Goal: Answer question/provide support

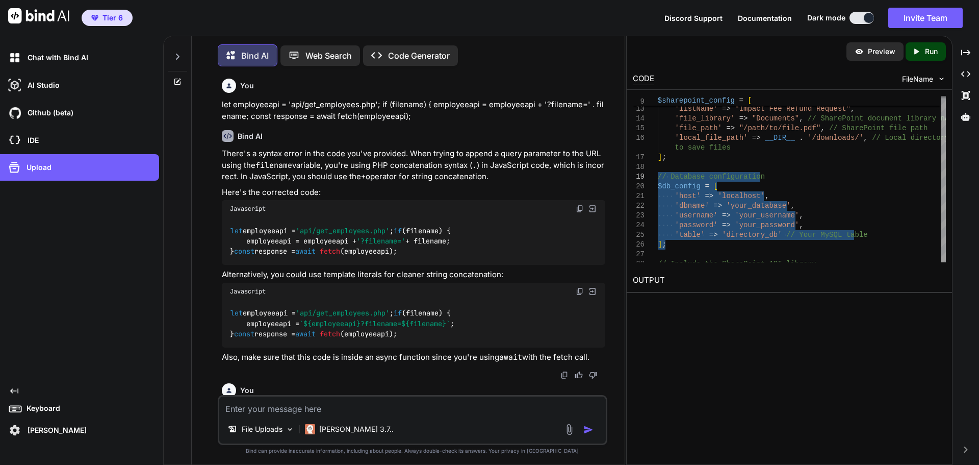
scroll to position [854, 0]
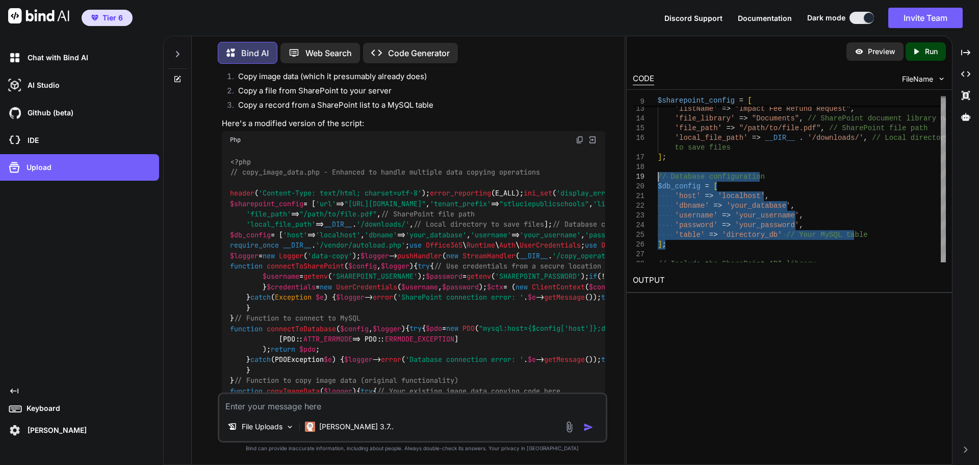
drag, startPoint x: 294, startPoint y: 408, endPoint x: 490, endPoint y: 408, distance: 195.3
click at [294, 407] on textarea at bounding box center [412, 403] width 387 height 18
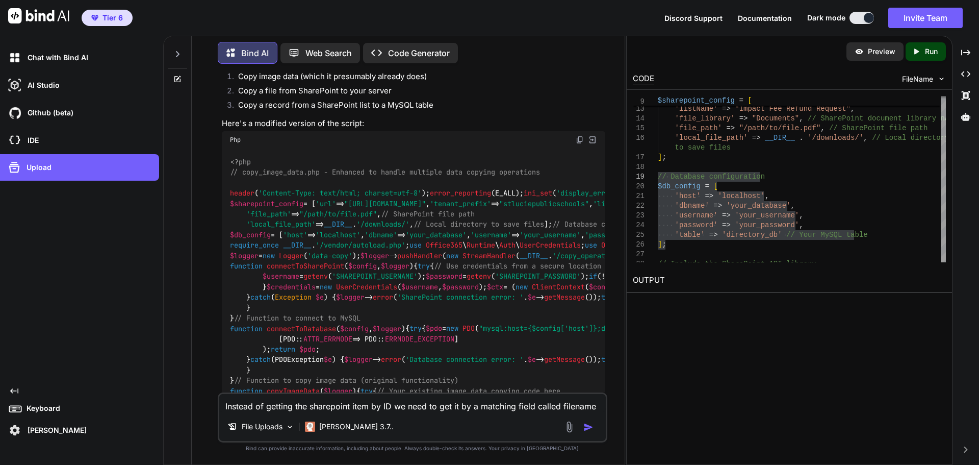
type textarea "Instead of getting the sharepoint item by ID we need to get it by a matching fi…"
click at [585, 428] on img "button" at bounding box center [588, 427] width 10 height 10
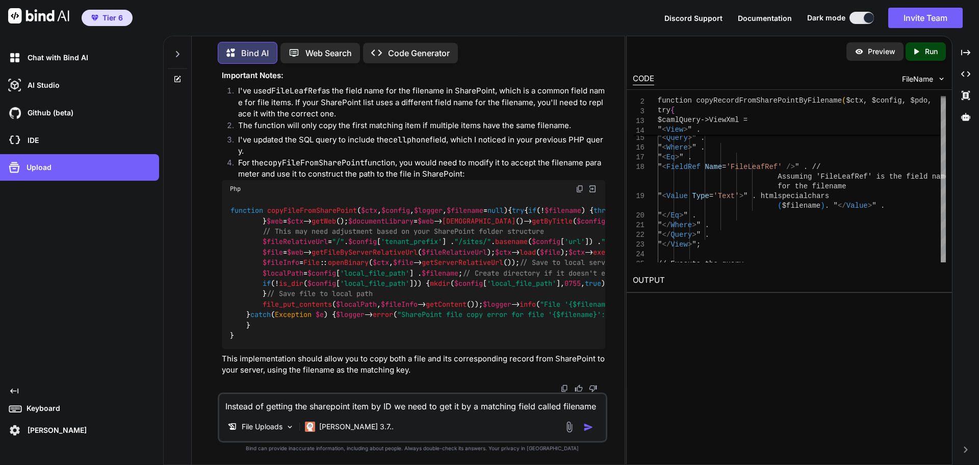
scroll to position [4143, 0]
drag, startPoint x: 260, startPoint y: 150, endPoint x: 440, endPoint y: 325, distance: 250.6
drag, startPoint x: 310, startPoint y: 297, endPoint x: 236, endPoint y: 304, distance: 73.8
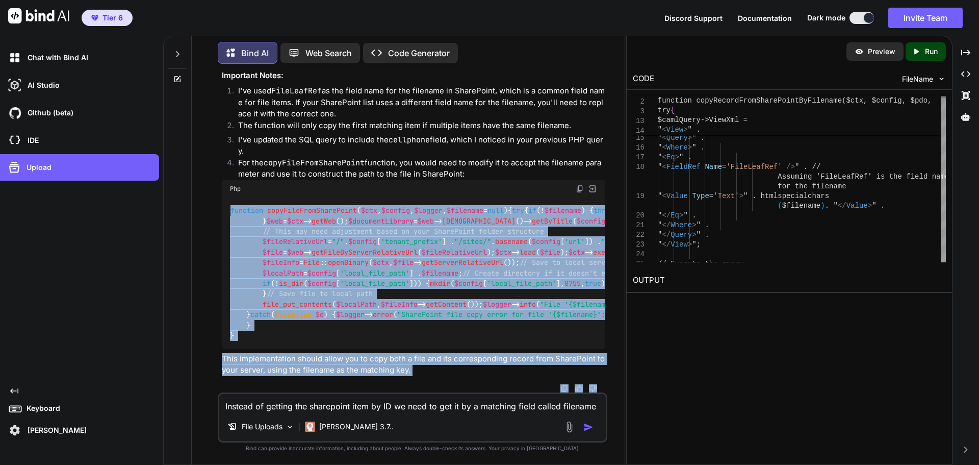
drag, startPoint x: 279, startPoint y: 297, endPoint x: 199, endPoint y: 293, distance: 79.6
click at [220, 293] on div "You let employeeapi = 'api/get_employees.php'; if (filename) { employeeapi = em…" at bounding box center [414, 232] width 388 height 320
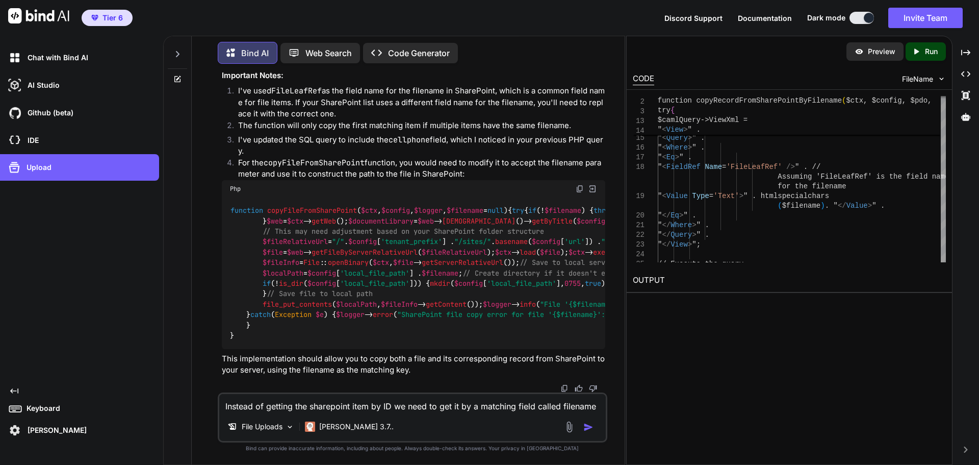
drag, startPoint x: 264, startPoint y: 349, endPoint x: 223, endPoint y: 187, distance: 167.8
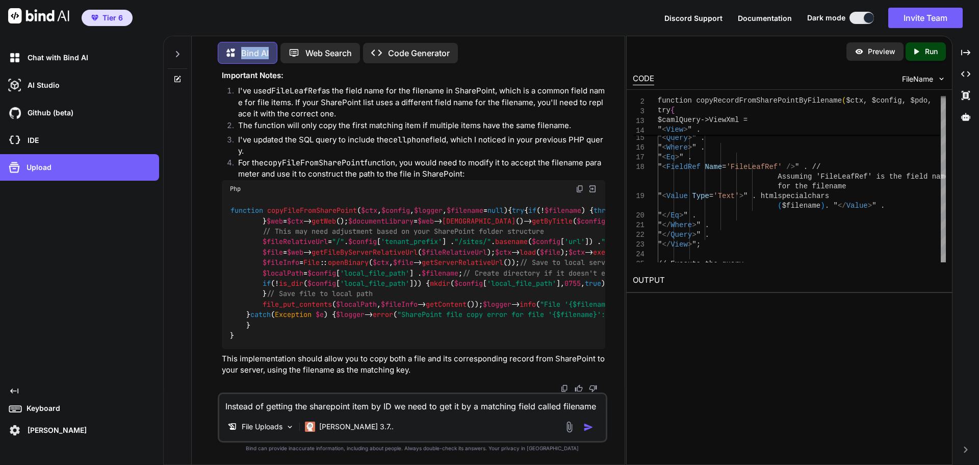
copy code "if (! $filename ) { throw new Exception ( "No filename provided to search for" …"
click at [288, 404] on textarea "Instead of getting the sharepoint item by ID we need to get it by a matching fi…" at bounding box center [412, 403] width 387 height 18
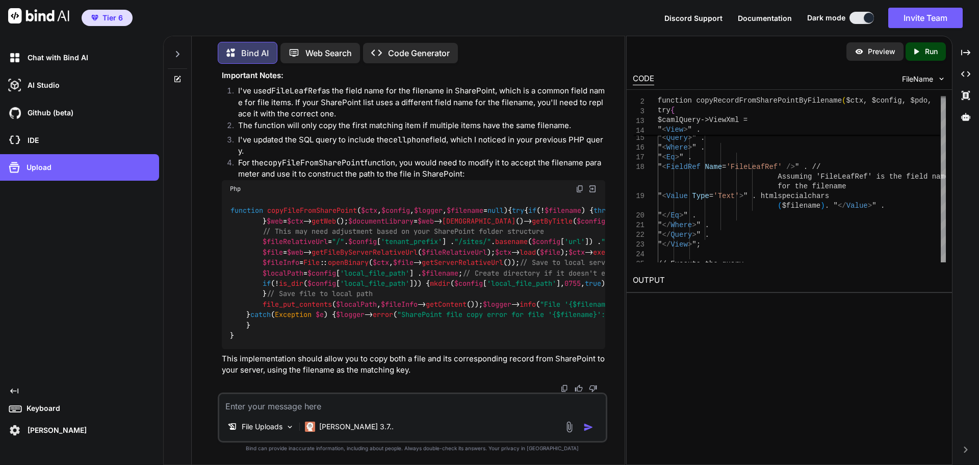
paste textarea "<?php // Set headers for JSON response header('Content-Type: application/json')…"
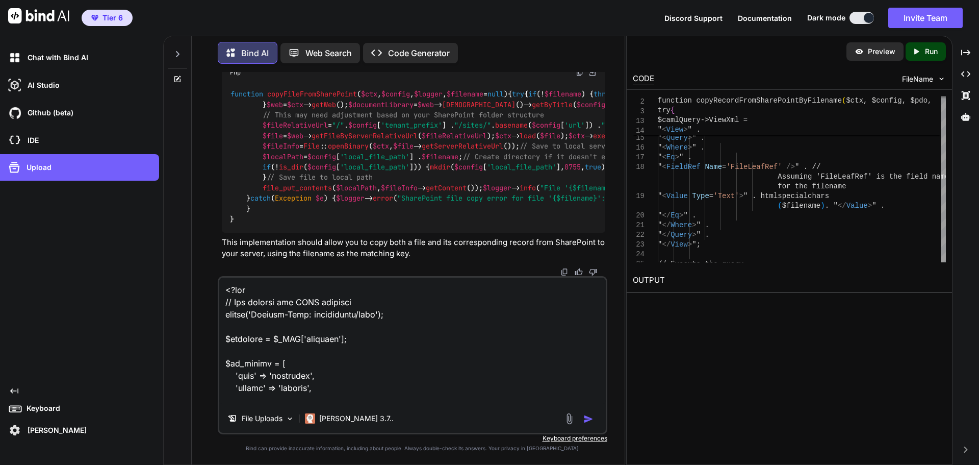
scroll to position [3244, 0]
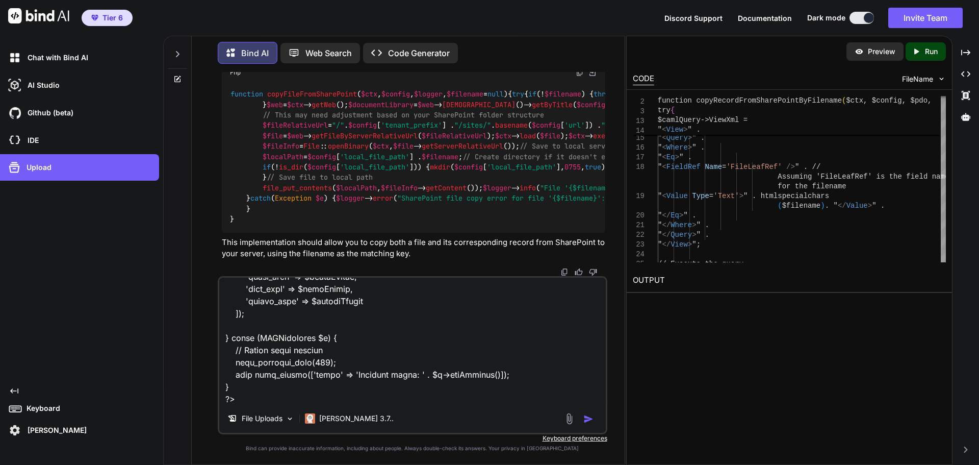
type textarea "<?php // Set headers for JSON response header('Content-Type: application/json')…"
click at [590, 416] on img "button" at bounding box center [588, 419] width 10 height 10
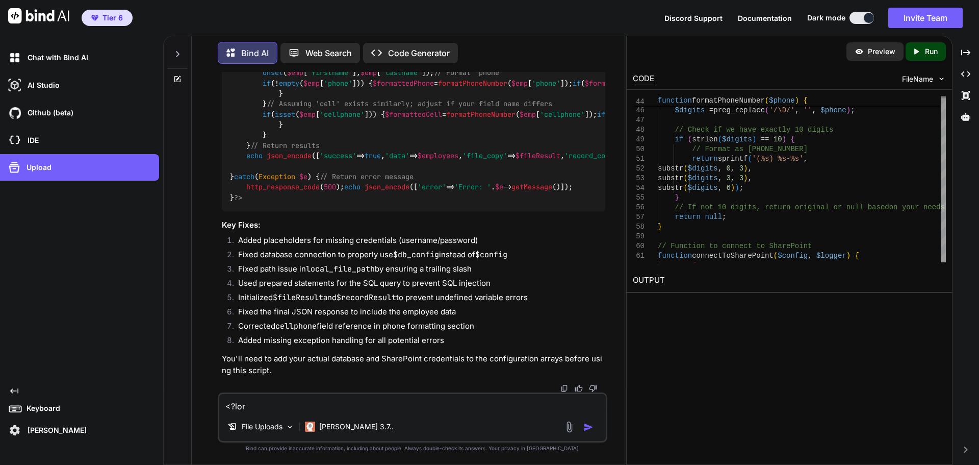
scroll to position [6770, 0]
click at [284, 407] on textarea at bounding box center [412, 403] width 387 height 18
type textarea "add error checking"
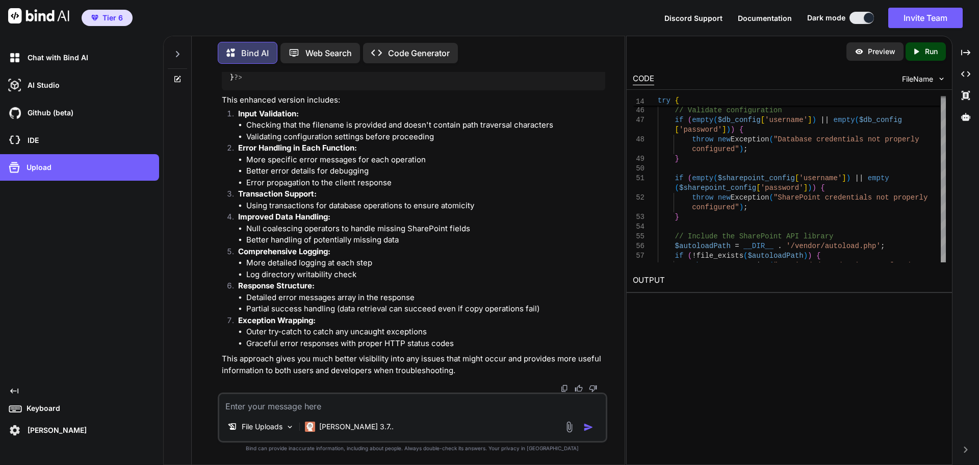
scroll to position [14424, 0]
drag, startPoint x: 364, startPoint y: 404, endPoint x: 495, endPoint y: 380, distance: 132.8
click at [364, 404] on textarea at bounding box center [412, 403] width 387 height 18
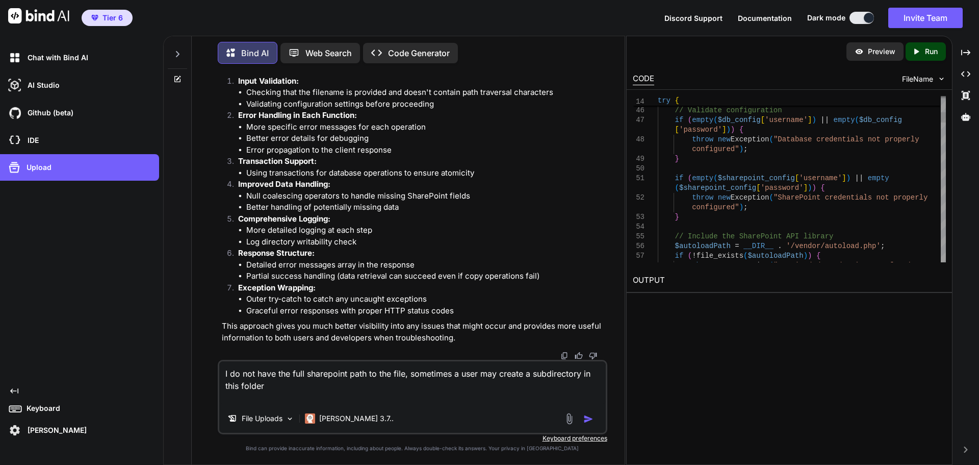
paste textarea "Shared%20Documents/Photo%20Library/District%20Directory/"
type textarea "I do not have the full sharepoint path to the file, sometimes a user may create…"
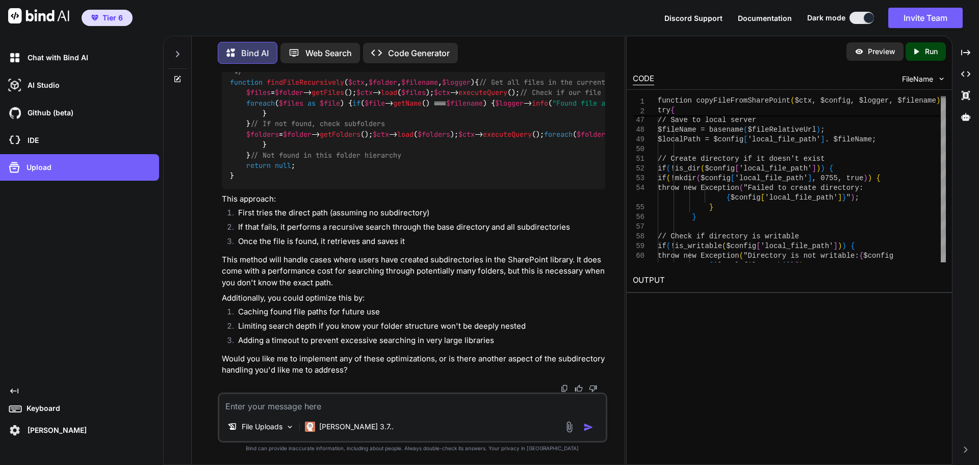
scroll to position [14839, 0]
drag, startPoint x: 264, startPoint y: 195, endPoint x: 500, endPoint y: 346, distance: 280.7
drag, startPoint x: 230, startPoint y: 195, endPoint x: 570, endPoint y: 270, distance: 348.3
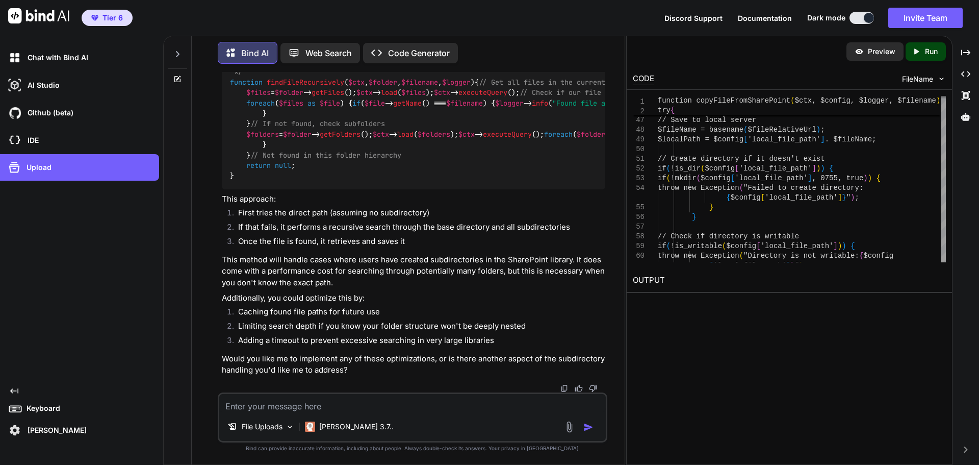
copy code "$web = $ctx -> getWeb (); $baseFolder = $config [ 'file_library' ]; // Base pat…"
click at [371, 407] on textarea at bounding box center [412, 403] width 387 height 18
paste textarea "[[DATE] 16:21:46 America/New_York] PHP Fatal error: Uncaught Error: Call to und…"
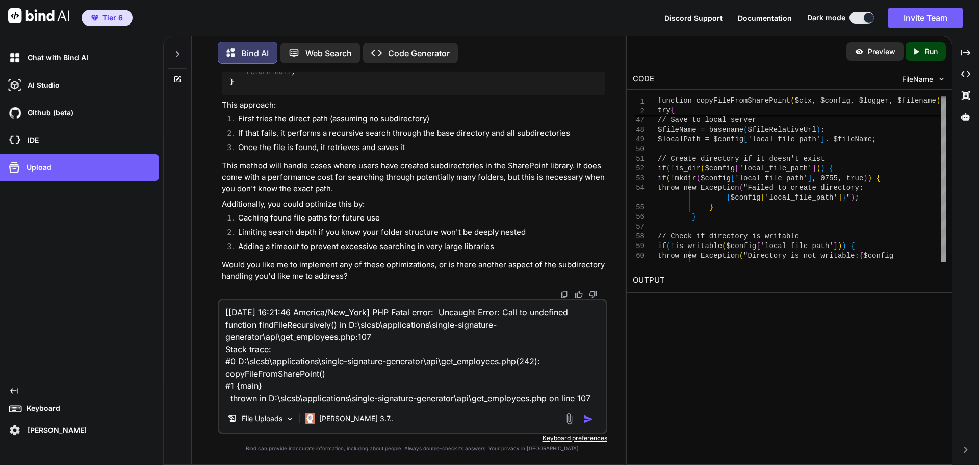
type textarea "[[DATE] 16:21:46 America/New_York] PHP Fatal error: Uncaught Error: Call to und…"
click at [587, 418] on img "button" at bounding box center [588, 419] width 10 height 10
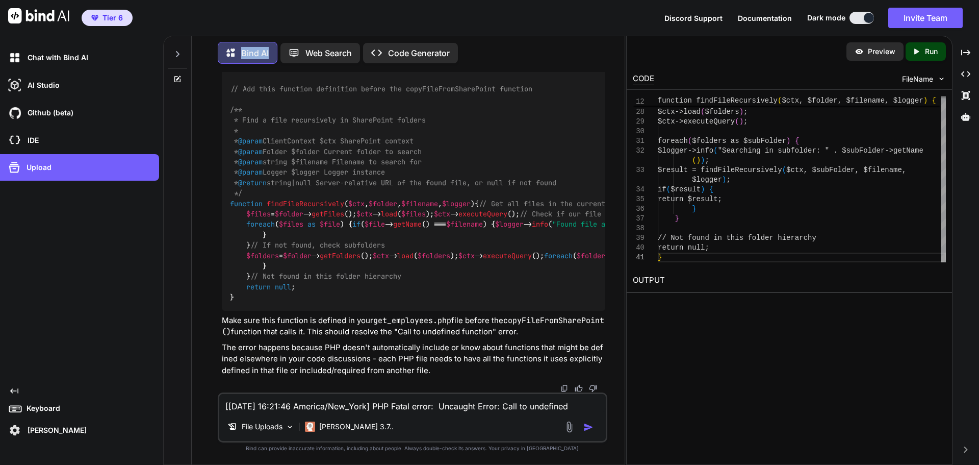
scroll to position [16482, 0]
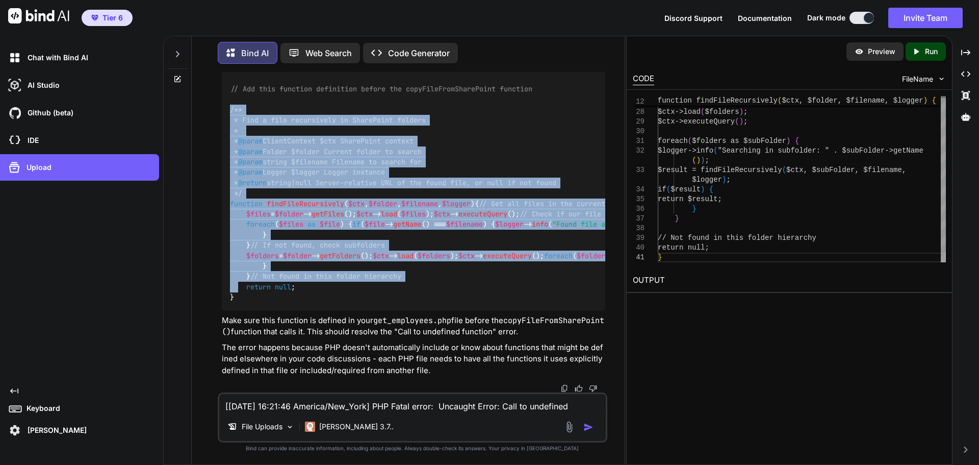
drag, startPoint x: 238, startPoint y: 289, endPoint x: 224, endPoint y: 117, distance: 172.4
click at [224, 117] on div "// Add this function definition before the copyFileFromSharePoint function /** …" at bounding box center [413, 193] width 383 height 235
copy code "/** * Find a file recursively in SharePoint folders * * @param ClientContext $c…"
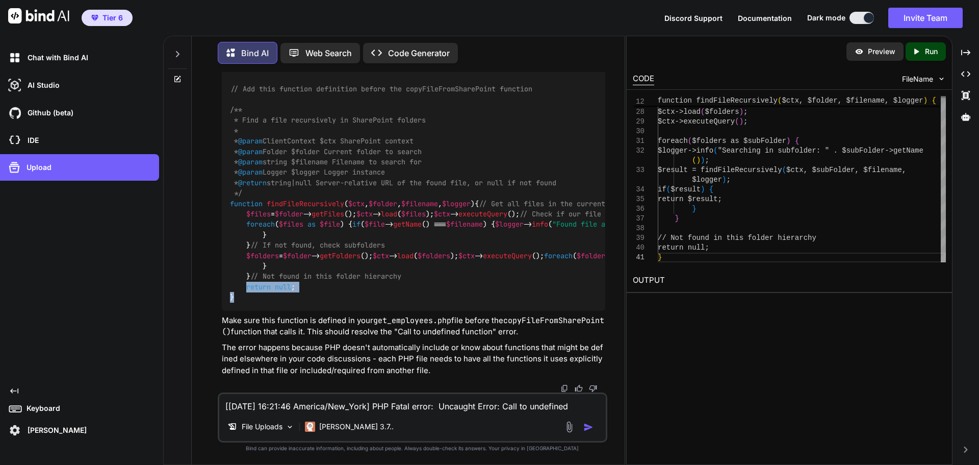
drag, startPoint x: 237, startPoint y: 298, endPoint x: 245, endPoint y: 285, distance: 15.8
click at [245, 285] on div "// Add this function definition before the copyFileFromSharePoint function /** …" at bounding box center [413, 193] width 383 height 235
copy code "return null ; }"
click at [254, 398] on textarea "[[DATE] 16:21:46 America/New_York] PHP Fatal error: Uncaught Error: Call to und…" at bounding box center [412, 403] width 387 height 18
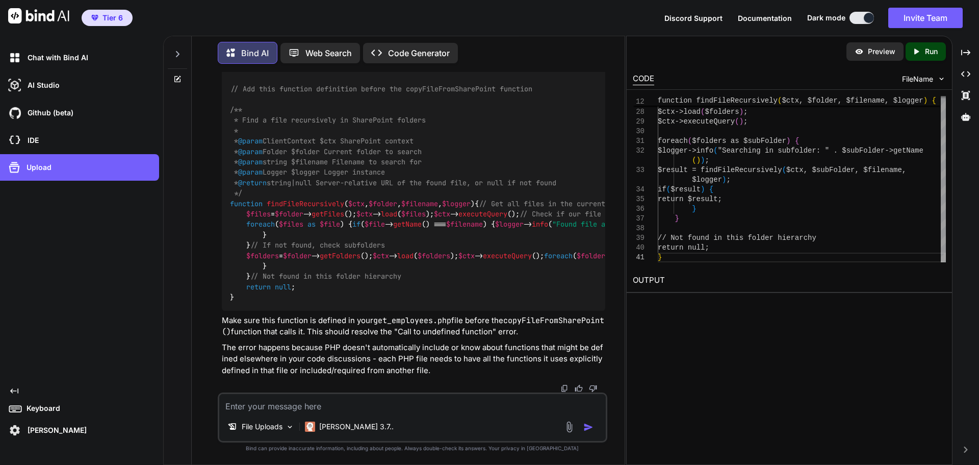
paste textarea "[[DATE] 16:27:27 America/New_York] PHP Fatal error: Uncaught Error: Call to a m…"
type textarea "[[DATE] 16:27:27 America/New_York] PHP Fatal error: Uncaught Error: Call to a m…"
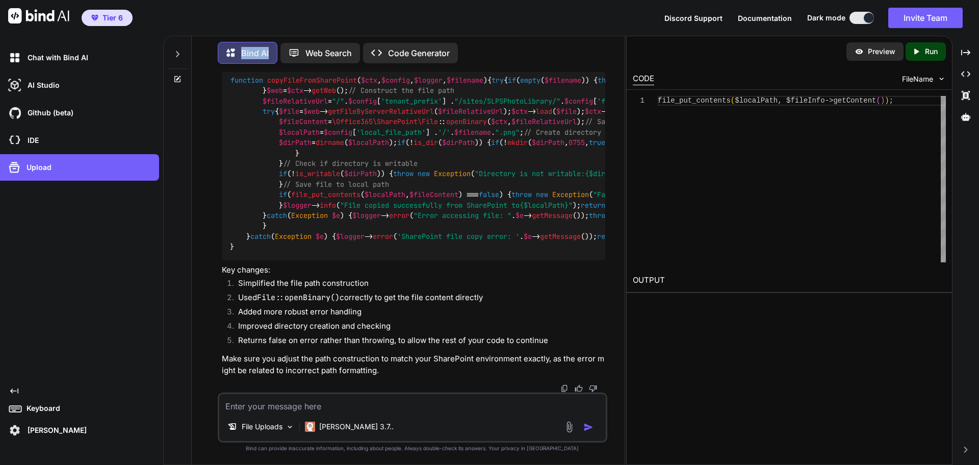
scroll to position [17080, 0]
drag, startPoint x: 236, startPoint y: 302, endPoint x: 229, endPoint y: 277, distance: 25.5
click at [229, 260] on div "function copyFileFromSharePoint ( $ctx , $config , $logger , $filename ) { try …" at bounding box center [413, 163] width 383 height 193
copy code "function copyFileFromSharePoint ( $ctx , $config , $logger , $filename ) { try …"
